Goal: Task Accomplishment & Management: Use online tool/utility

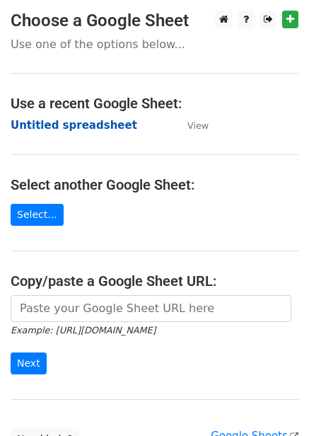
click at [103, 131] on strong "Untitled spreadsheet" at bounding box center [74, 125] width 127 height 13
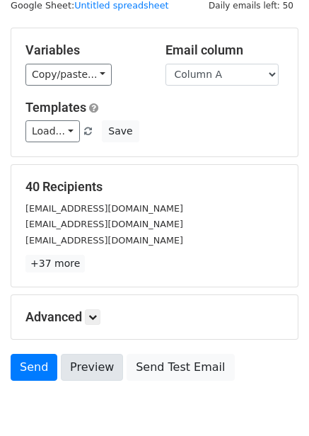
scroll to position [114, 0]
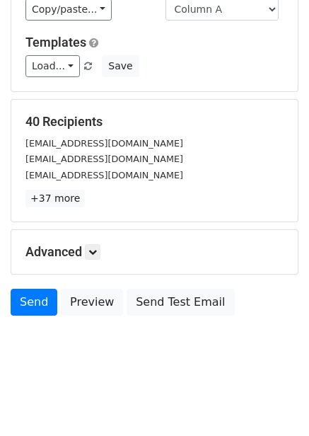
click at [85, 253] on h5 "Advanced" at bounding box center [154, 252] width 258 height 16
click at [96, 249] on icon at bounding box center [93, 252] width 8 height 8
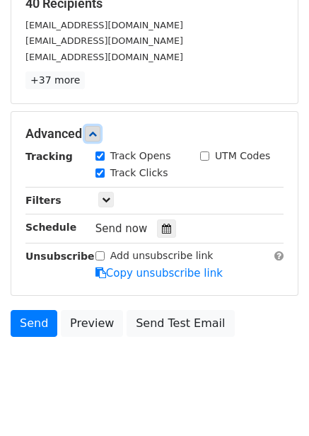
scroll to position [239, 0]
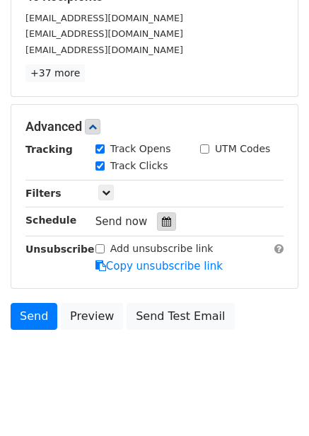
click at [166, 224] on div at bounding box center [166, 221] width 19 height 18
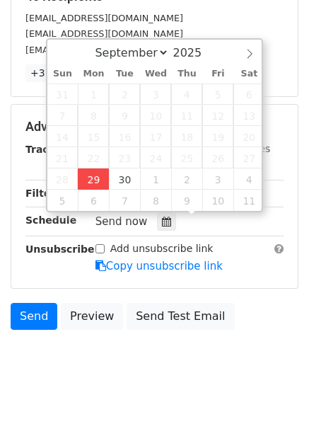
type input "2025-09-29 12:00"
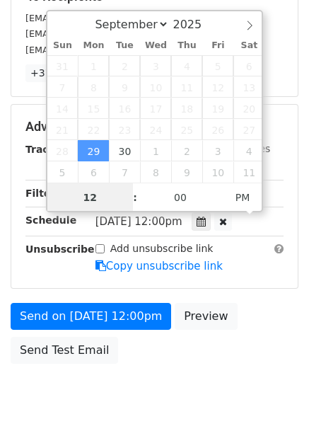
scroll to position [1, 0]
type input "4"
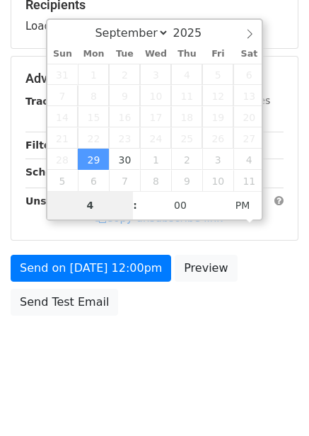
scroll to position [230, 0]
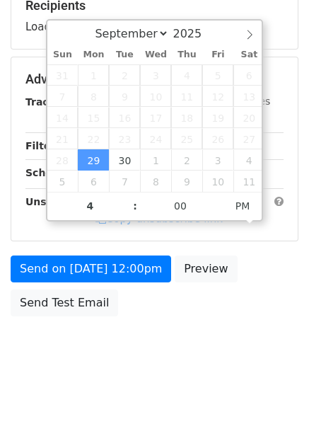
type input "2025-09-29 16:00"
click at [176, 357] on body "New Campaign Daily emails left: 50 Google Sheet: Untitled spreadsheet Variables…" at bounding box center [154, 80] width 309 height 600
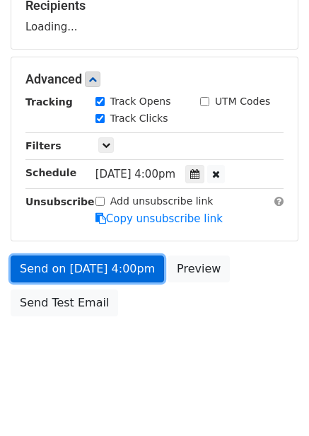
click at [130, 266] on link "Send on Sep 29 at 4:00pm" at bounding box center [88, 269] width 154 height 27
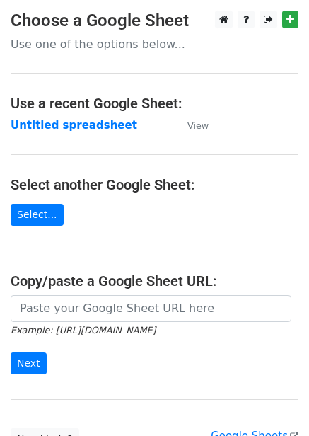
click at [75, 130] on strong "Untitled spreadsheet" at bounding box center [74, 125] width 127 height 13
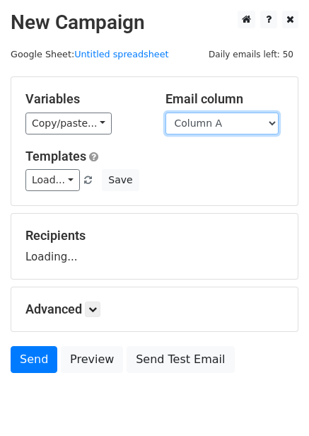
drag, startPoint x: 216, startPoint y: 125, endPoint x: 213, endPoint y: 132, distance: 8.3
click at [216, 125] on select "Column A Column B Column C Column D Column E Column F" at bounding box center [222, 124] width 113 height 22
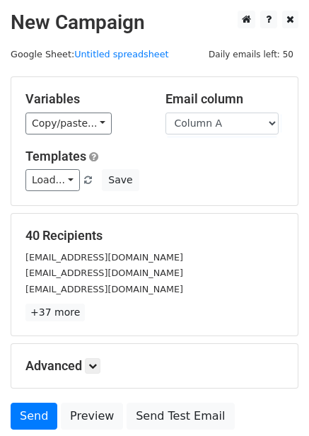
click at [207, 169] on div "Load... No templates saved Save" at bounding box center [155, 180] width 280 height 22
click at [219, 142] on div "Variables Copy/paste... {{Column A}} {{Column B}} {{Column C}} {{Column D}} {{C…" at bounding box center [154, 141] width 287 height 128
click at [224, 132] on select "Column A Column B Column C Column D Column E Column F" at bounding box center [222, 124] width 113 height 22
select select "Column B"
click at [166, 113] on select "Column A Column B Column C Column D Column E Column F" at bounding box center [222, 124] width 113 height 22
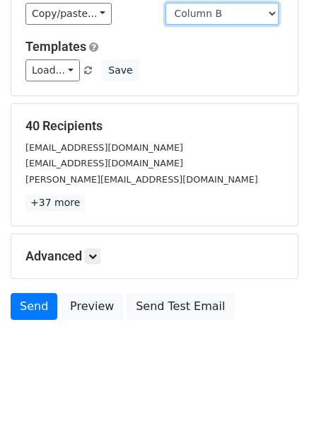
scroll to position [114, 0]
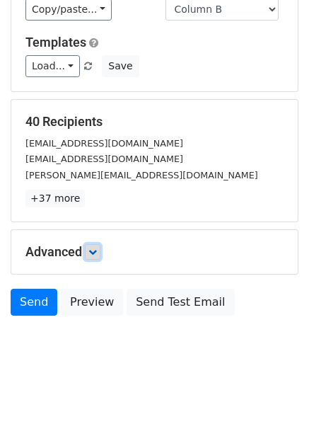
click at [96, 256] on link at bounding box center [93, 252] width 16 height 16
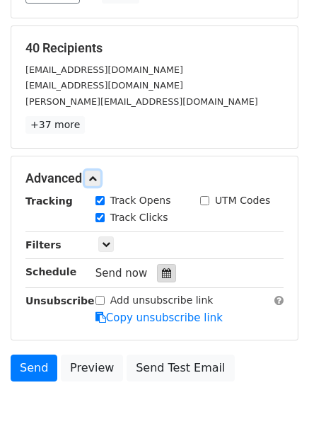
scroll to position [237, 0]
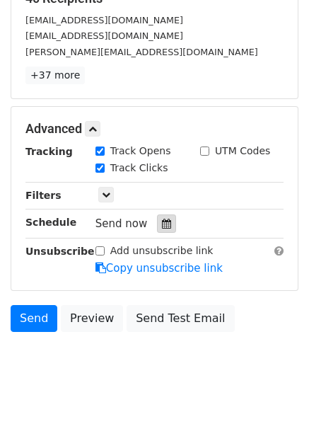
click at [166, 224] on div at bounding box center [166, 224] width 19 height 18
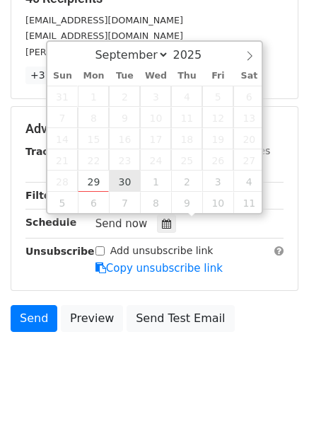
type input "2025-09-30 12:00"
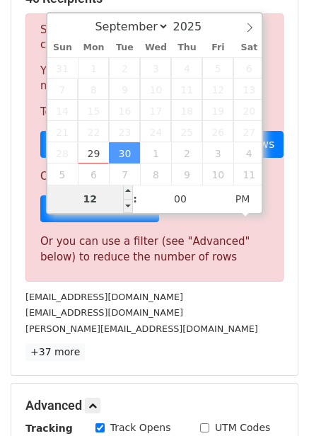
type input "5"
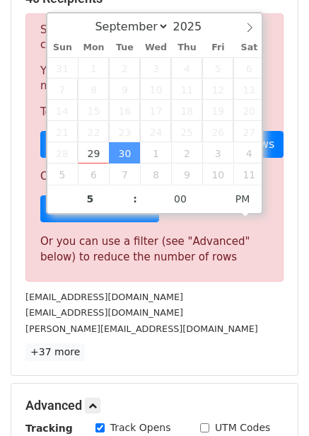
type input "2025-09-30 17:00"
click at [191, 343] on p "+37 more" at bounding box center [154, 352] width 258 height 18
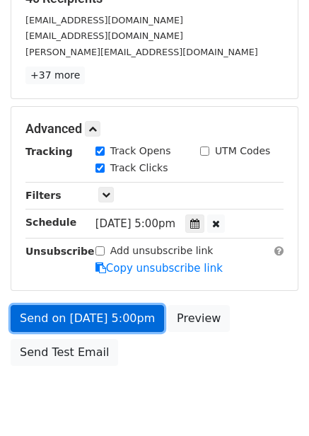
click at [126, 323] on link "Send on Sep 30 at 5:00pm" at bounding box center [88, 318] width 154 height 27
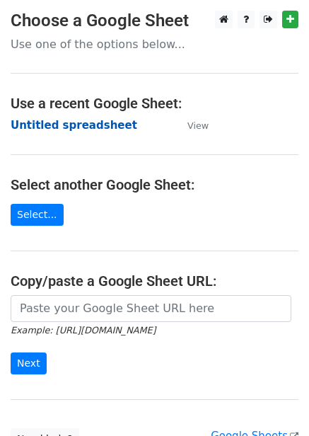
click at [99, 125] on strong "Untitled spreadsheet" at bounding box center [74, 125] width 127 height 13
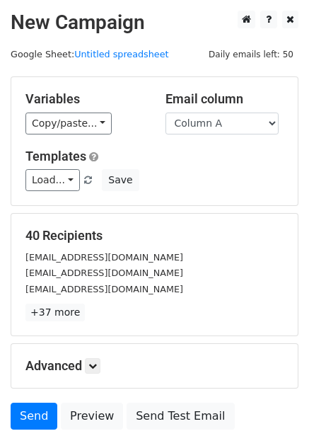
click at [210, 135] on div "Variables Copy/paste... {{Column A}} {{Column B}} {{Column C}} {{Column D}} {{C…" at bounding box center [154, 141] width 287 height 128
click at [210, 172] on div "Load... No templates saved Save" at bounding box center [155, 180] width 280 height 22
click at [225, 126] on select "Column A Column B Column C Column D Column E Column F" at bounding box center [222, 124] width 113 height 22
select select "Column C"
click at [166, 113] on select "Column A Column B Column C Column D Column E Column F" at bounding box center [222, 124] width 113 height 22
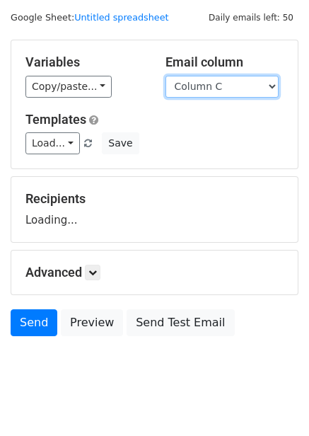
scroll to position [57, 0]
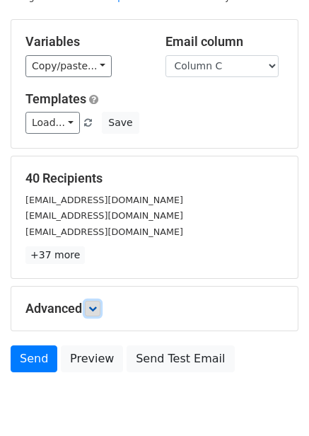
click at [93, 308] on icon at bounding box center [93, 308] width 8 height 8
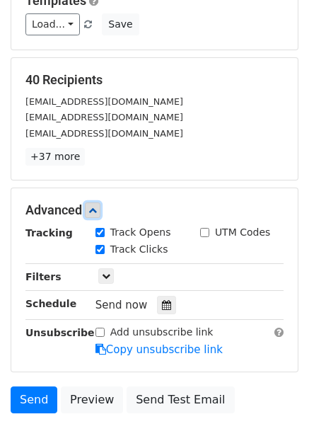
scroll to position [253, 0]
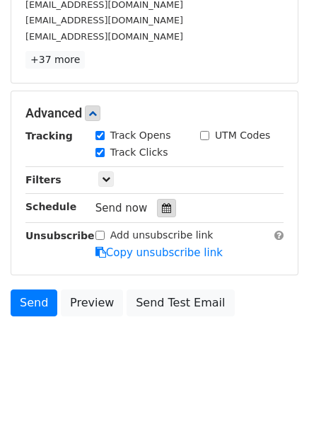
click at [162, 208] on icon at bounding box center [166, 208] width 9 height 10
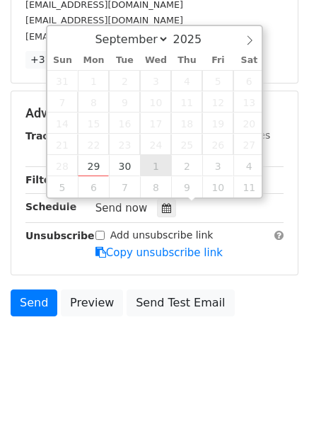
type input "2025-10-01 12:00"
select select "9"
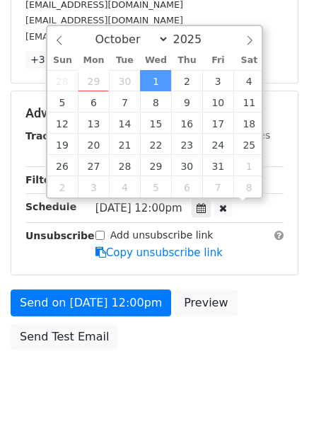
scroll to position [1, 0]
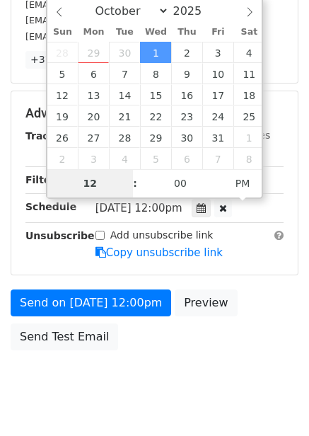
type input "6"
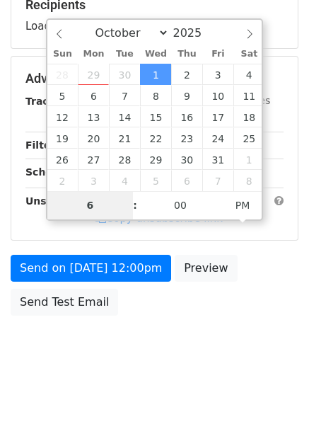
scroll to position [230, 0]
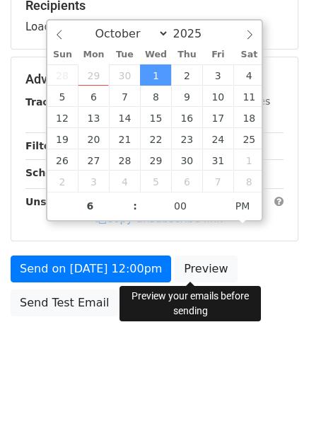
type input "2025-10-01 18:00"
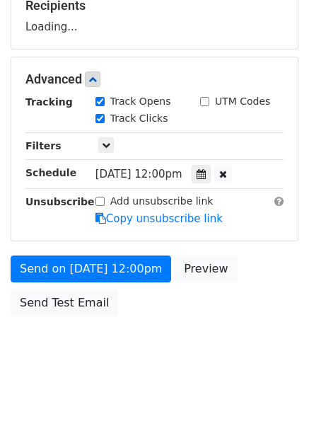
click at [196, 302] on div "Send on Oct 1 at 12:00pm Preview Send Test Email" at bounding box center [154, 290] width 309 height 68
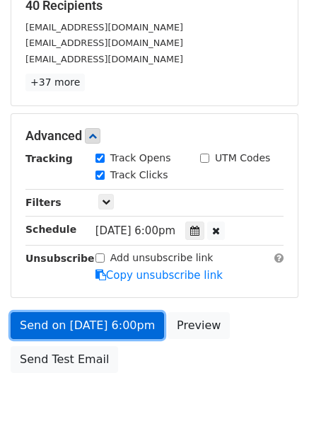
click at [118, 321] on link "Send on Oct 1 at 6:00pm" at bounding box center [88, 325] width 154 height 27
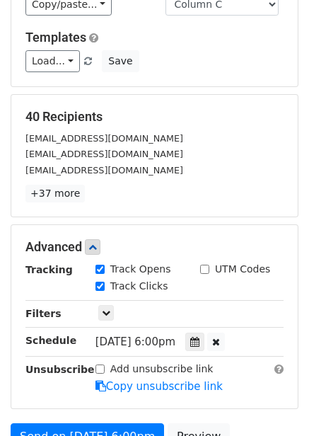
scroll to position [0, 0]
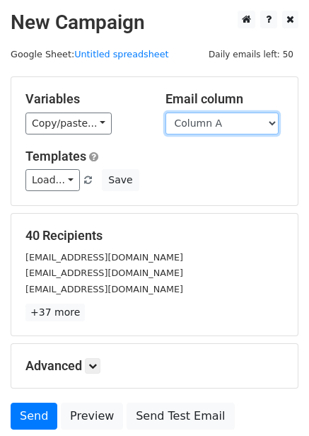
drag, startPoint x: 201, startPoint y: 126, endPoint x: 176, endPoint y: 203, distance: 81.1
click at [201, 126] on select "Column A Column B Column C Column D Column E Column F" at bounding box center [222, 124] width 113 height 22
click at [214, 132] on select "Column A Column B Column C Column D Column E Column F" at bounding box center [222, 124] width 113 height 22
select select "Column D"
click at [166, 113] on select "Column A Column B Column C Column D Column E Column F" at bounding box center [222, 124] width 113 height 22
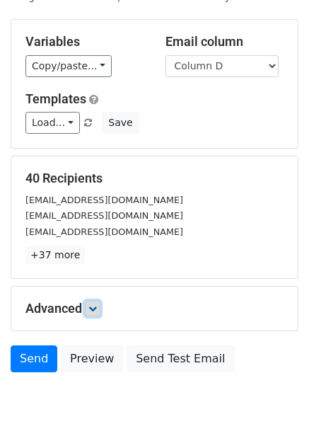
click at [100, 301] on link at bounding box center [93, 309] width 16 height 16
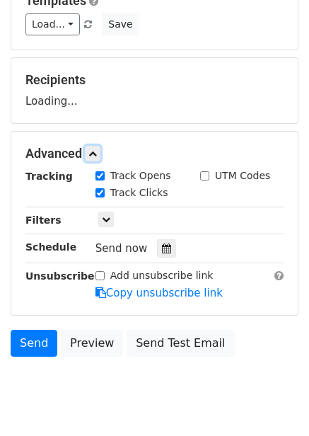
scroll to position [156, 0]
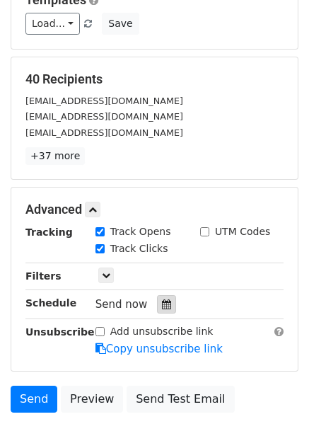
click at [169, 302] on div at bounding box center [166, 304] width 19 height 18
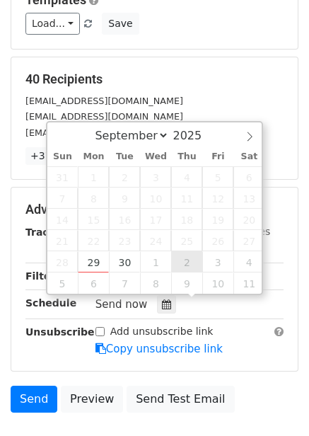
type input "[DATE] 12:00"
select select "9"
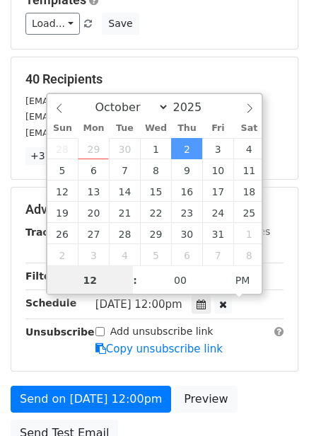
scroll to position [1, 0]
type input "7"
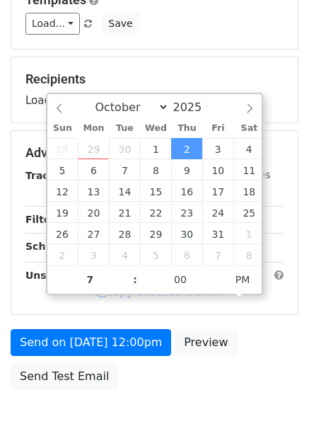
type input "[DATE] 19:00"
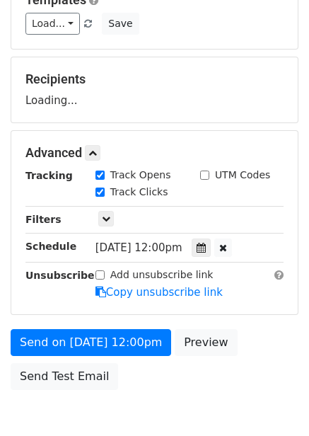
click at [204, 375] on div "Send on [DATE] 12:00pm Preview Send Test Email" at bounding box center [154, 363] width 309 height 68
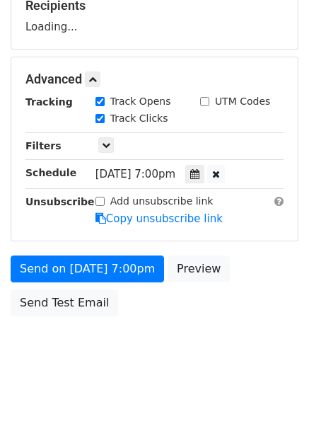
scroll to position [287, 0]
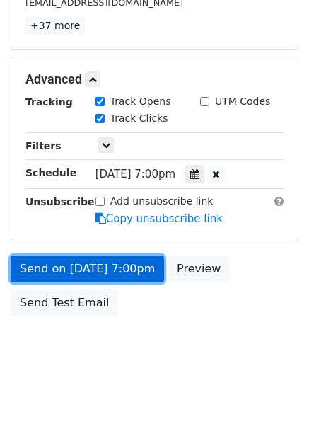
click at [124, 271] on link "Send on Oct 2 at 7:00pm" at bounding box center [88, 269] width 154 height 27
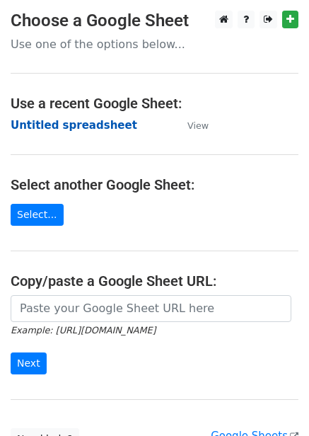
click at [92, 122] on strong "Untitled spreadsheet" at bounding box center [74, 125] width 127 height 13
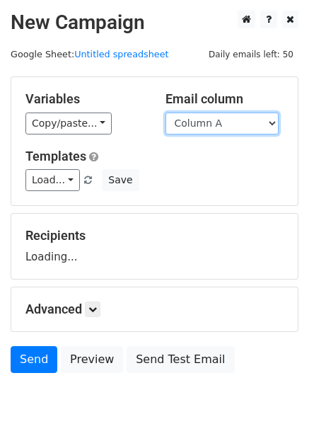
click at [220, 131] on select "Column A Column B Column C Column D Column E Column F" at bounding box center [222, 124] width 113 height 22
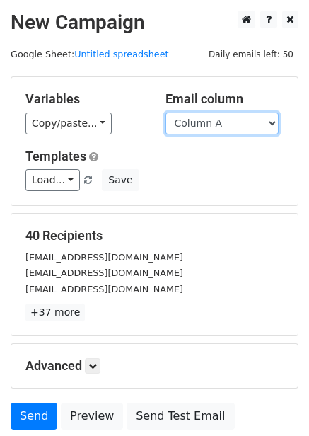
click at [224, 129] on select "Column A Column B Column C Column D Column E Column F" at bounding box center [222, 124] width 113 height 22
select select "Column E"
click at [166, 113] on select "Column A Column B Column C Column D Column E Column F" at bounding box center [222, 124] width 113 height 22
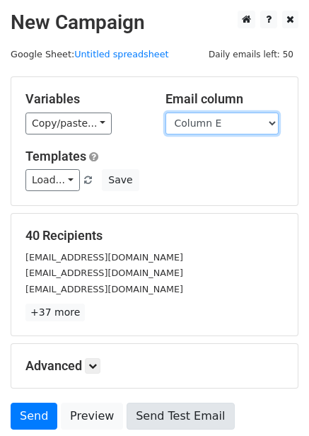
scroll to position [57, 0]
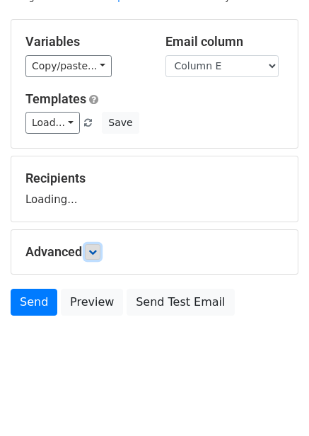
click at [90, 249] on link at bounding box center [93, 252] width 16 height 16
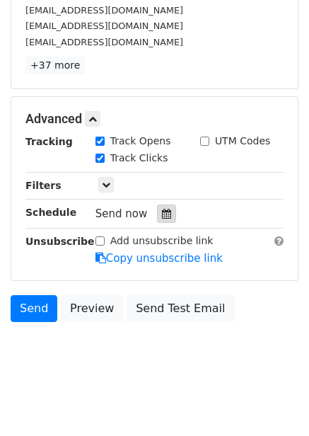
click at [162, 219] on icon at bounding box center [166, 214] width 9 height 10
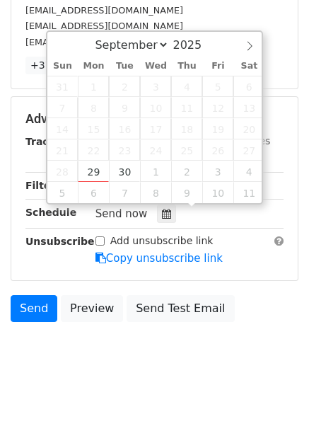
scroll to position [253, 0]
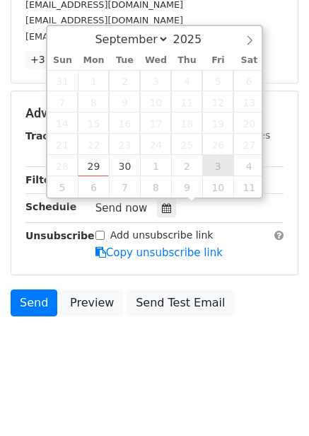
type input "2025-10-03 12:00"
select select "9"
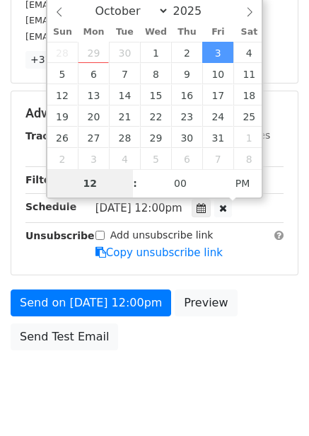
scroll to position [230, 0]
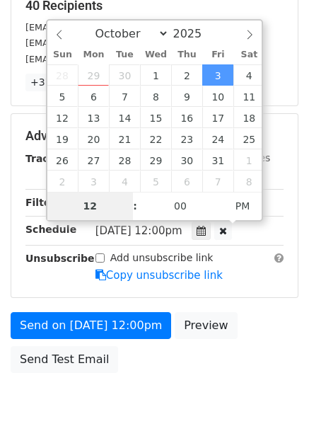
type input "8"
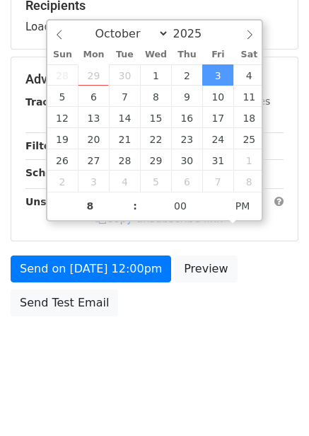
type input "2025-10-03 20:00"
click at [232, 304] on div "Send on Oct 3 at 12:00pm Preview Send Test Email" at bounding box center [154, 290] width 309 height 68
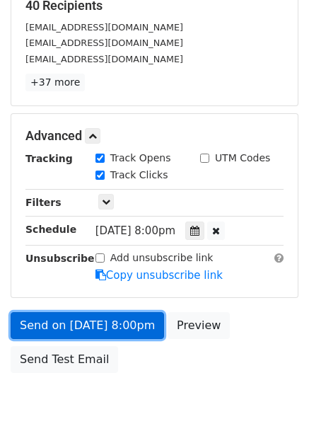
click at [122, 317] on link "Send on Oct 3 at 8:00pm" at bounding box center [88, 325] width 154 height 27
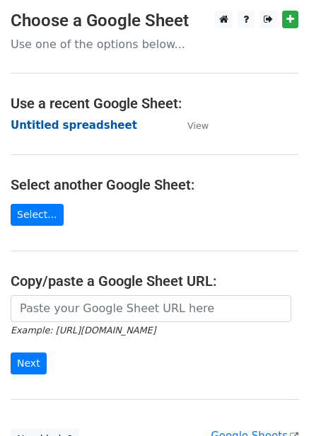
click at [98, 132] on strong "Untitled spreadsheet" at bounding box center [74, 125] width 127 height 13
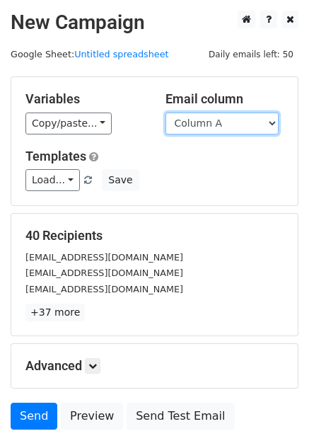
click at [224, 134] on select "Column A Column B Column C Column D Column E Column F" at bounding box center [222, 124] width 113 height 22
select select "Column F"
click at [166, 113] on select "Column A Column B Column C Column D Column E Column F" at bounding box center [222, 124] width 113 height 22
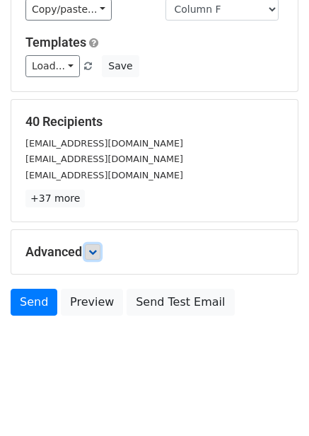
click at [101, 253] on link at bounding box center [93, 252] width 16 height 16
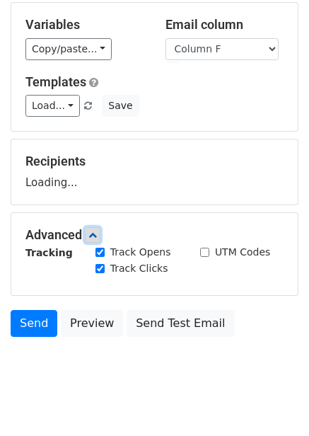
scroll to position [114, 0]
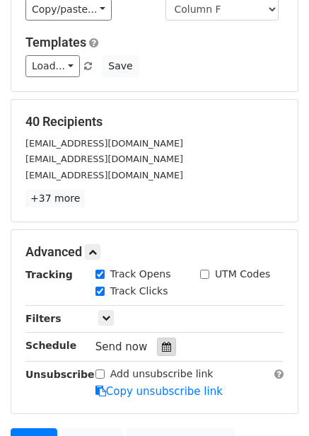
click at [159, 353] on div at bounding box center [166, 347] width 19 height 18
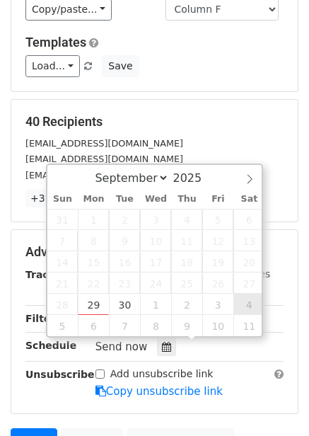
type input "[DATE] 12:00"
select select "9"
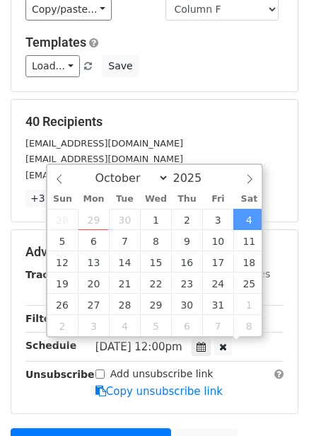
scroll to position [1, 0]
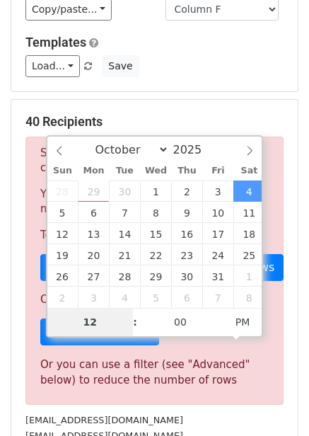
type input "9"
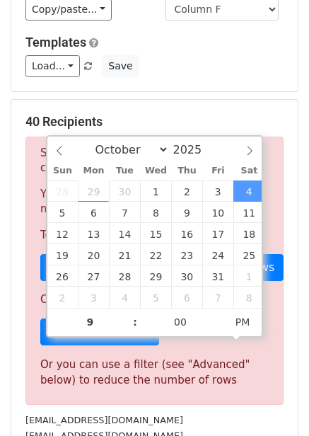
type input "[DATE] 21:00"
click at [297, 319] on div "40 Recipients Sorry, you don't have enough daily email credits to send these em…" at bounding box center [154, 299] width 287 height 399
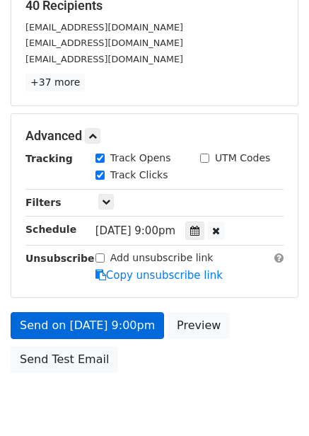
scroll to position [287, 0]
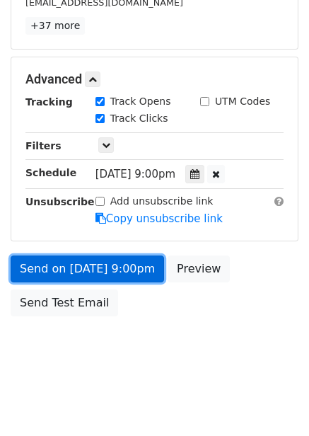
click at [138, 268] on link "Send on [DATE] 9:00pm" at bounding box center [88, 269] width 154 height 27
